Goal: Task Accomplishment & Management: Use online tool/utility

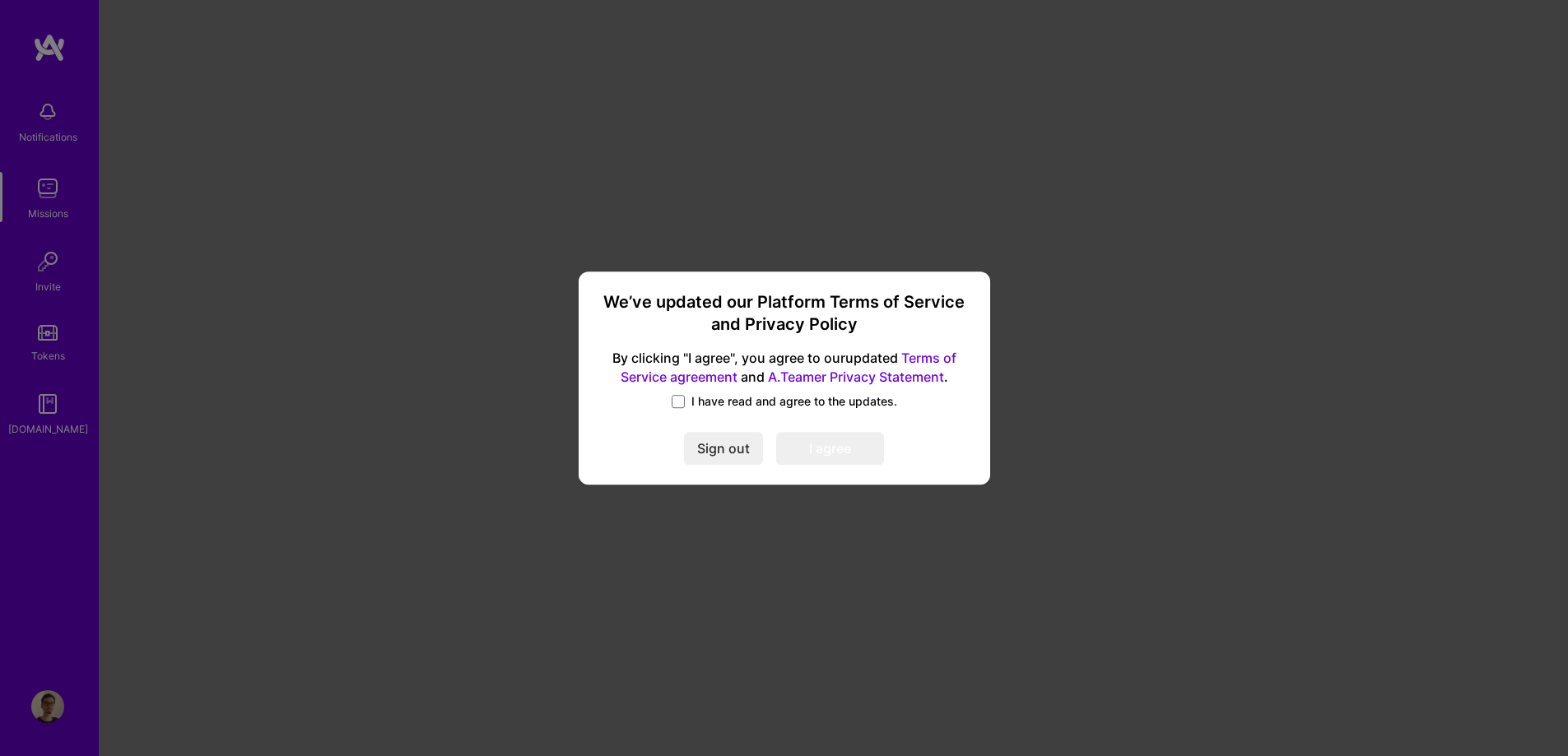
click at [708, 405] on span "I have read and agree to the updates." at bounding box center [794, 401] width 205 height 16
click at [0, 0] on input "I have read and agree to the updates." at bounding box center [0, 0] width 0 height 0
click at [847, 445] on button "I agree" at bounding box center [829, 449] width 107 height 33
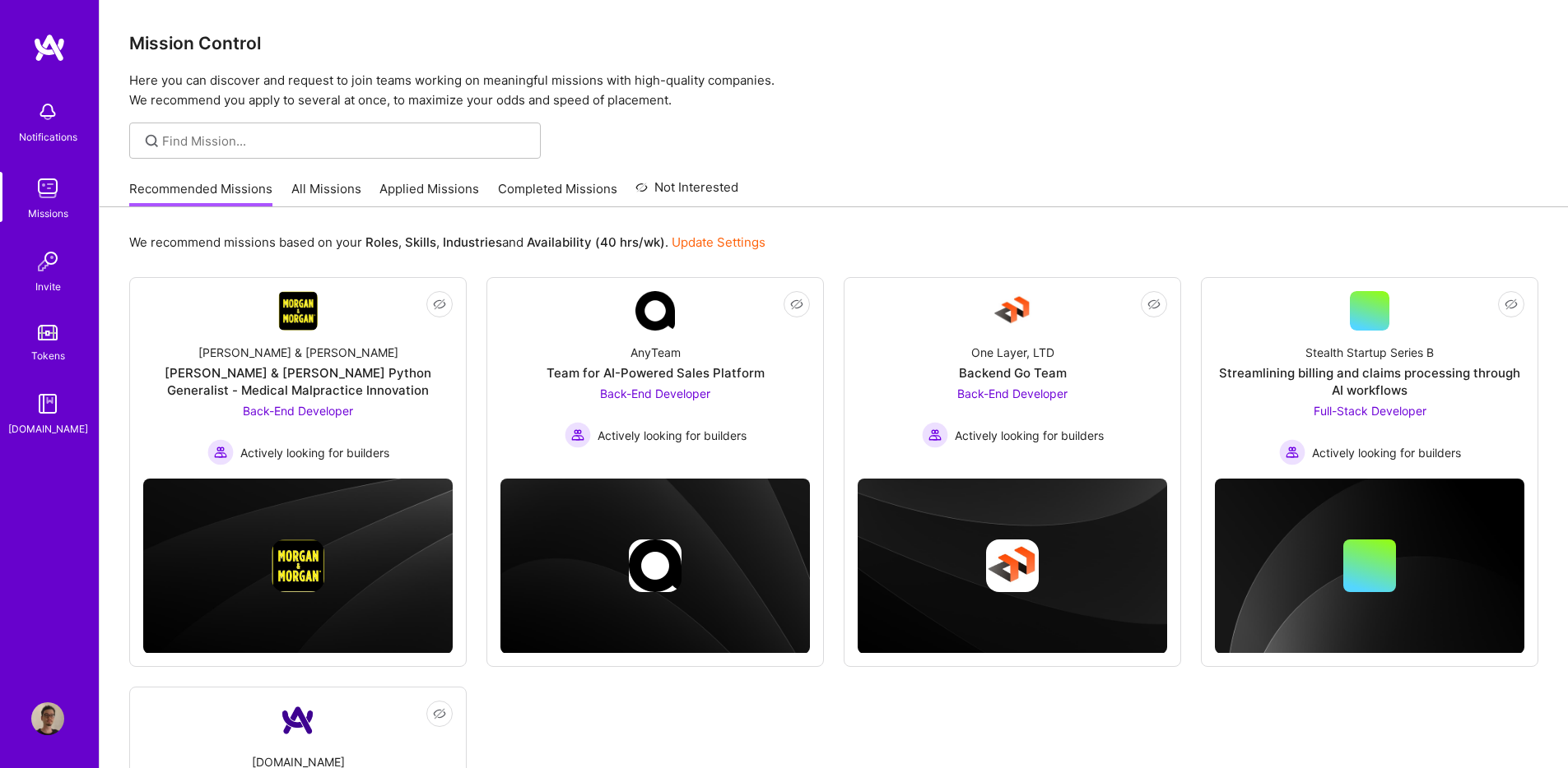
click at [331, 192] on link "All Missions" at bounding box center [326, 194] width 70 height 28
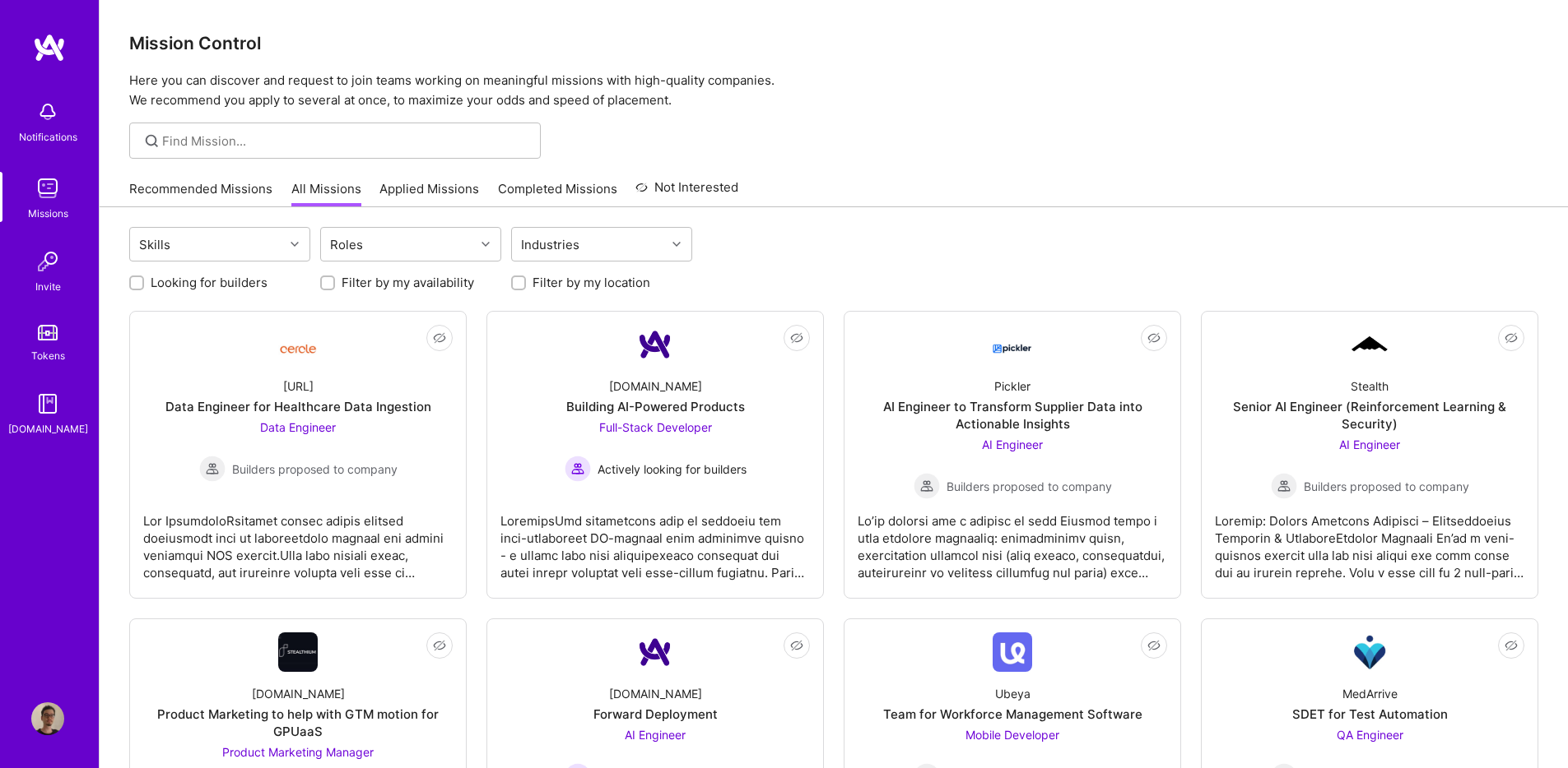
click at [197, 182] on link "Recommended Missions" at bounding box center [201, 194] width 144 height 28
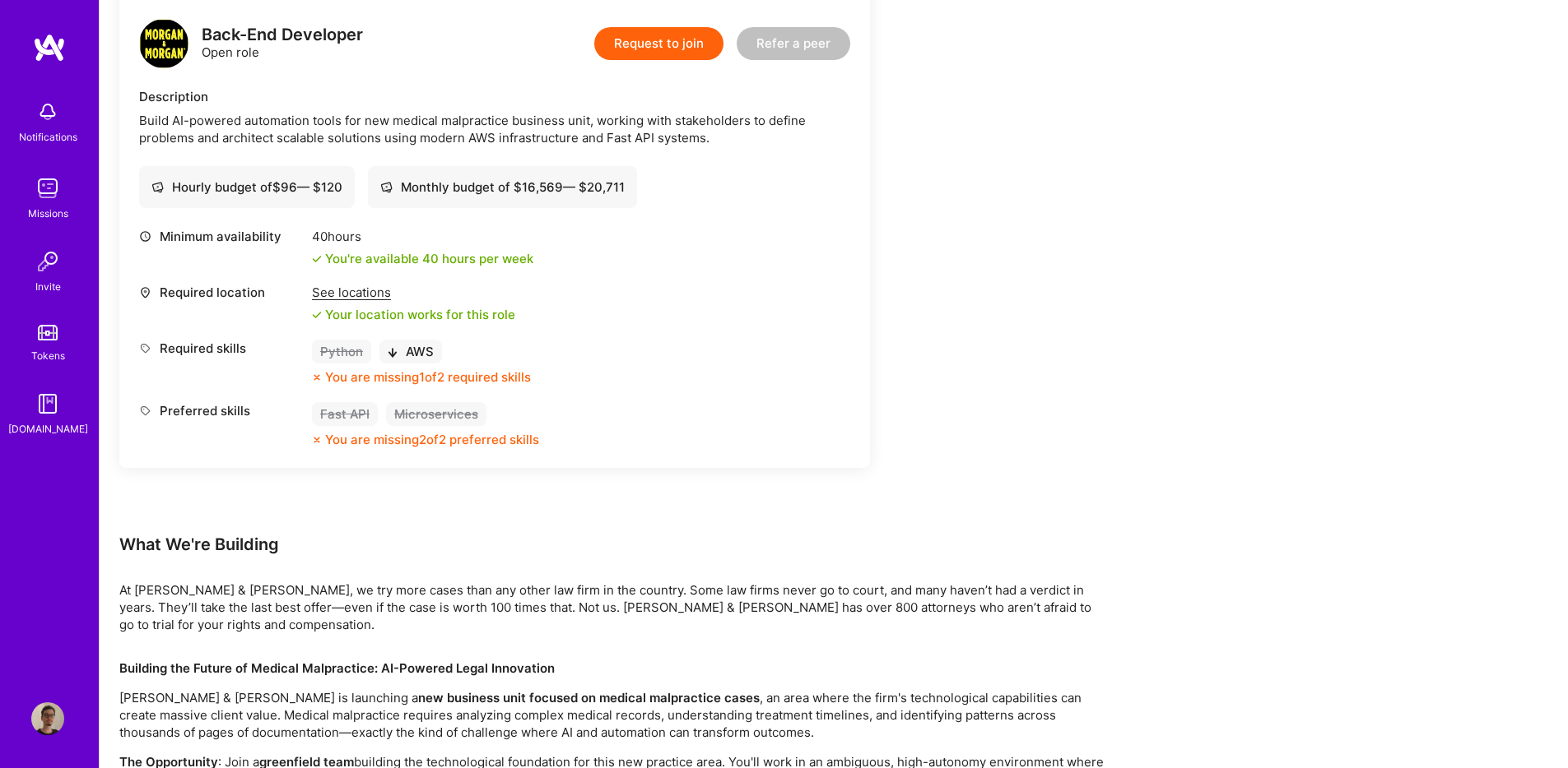
scroll to position [831, 0]
